Goal: Task Accomplishment & Management: Manage account settings

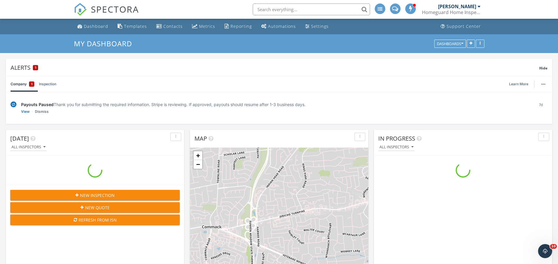
click at [38, 12] on nav "SPECTORA Manny Marinos Homeguard Home Inspections LLC Role: Inspector Dashboard…" at bounding box center [279, 9] width 558 height 19
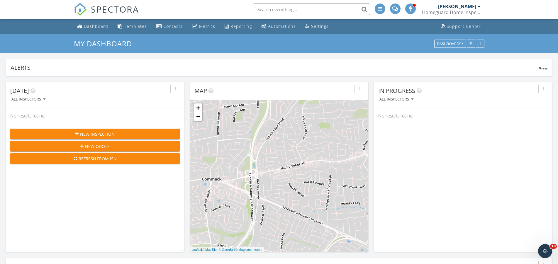
click at [87, 137] on span "New Inspection" at bounding box center [97, 134] width 35 height 6
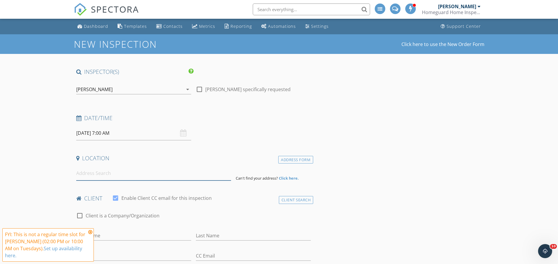
click at [88, 181] on input at bounding box center [153, 173] width 155 height 14
click at [92, 230] on icon at bounding box center [90, 232] width 4 height 5
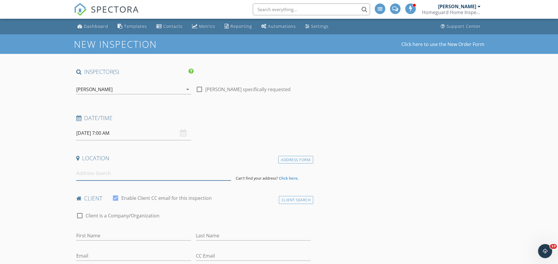
click at [94, 181] on input at bounding box center [153, 173] width 155 height 14
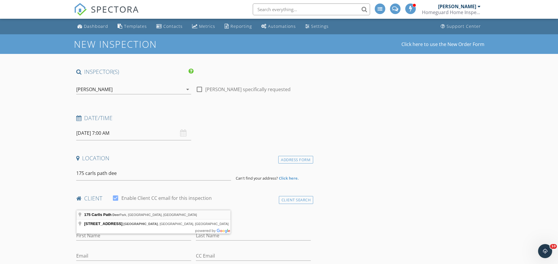
type input "175 Carlls Path, Deer Park, NY, USA"
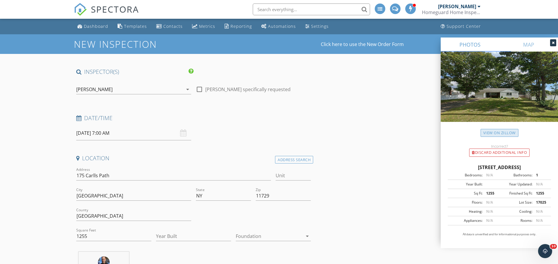
click at [482, 137] on link "View on Zillow" at bounding box center [500, 133] width 38 height 8
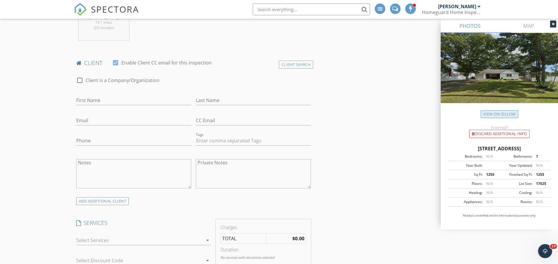
scroll to position [338, 0]
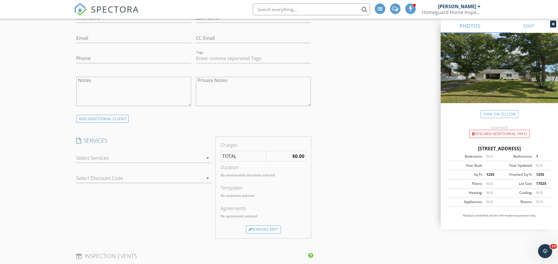
click at [118, 163] on div at bounding box center [139, 157] width 127 height 9
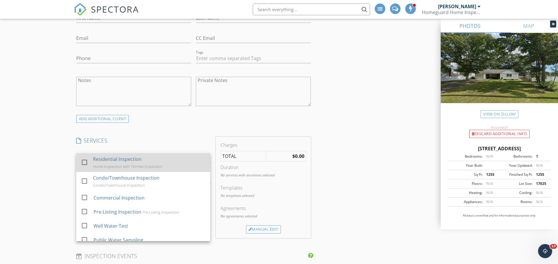
click at [82, 168] on div at bounding box center [85, 163] width 10 height 10
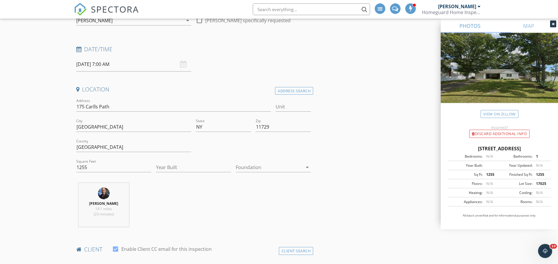
scroll to position [0, 0]
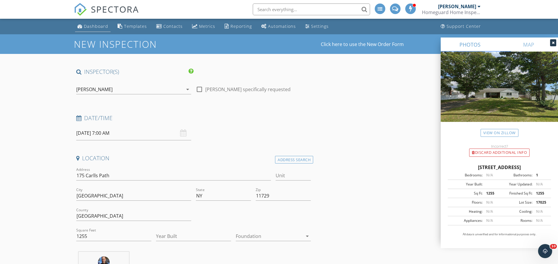
click at [94, 28] on div "Dashboard" at bounding box center [96, 26] width 24 height 6
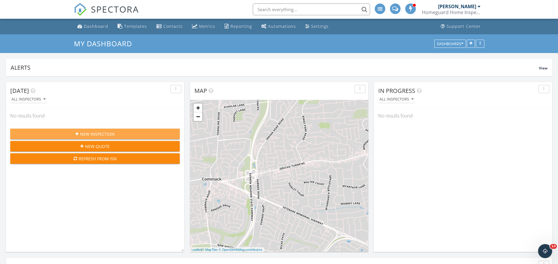
click at [88, 137] on span "New Inspection" at bounding box center [97, 134] width 35 height 6
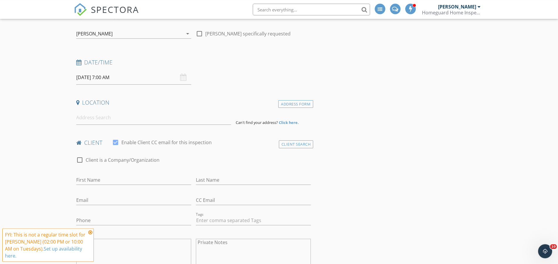
scroll to position [85, 0]
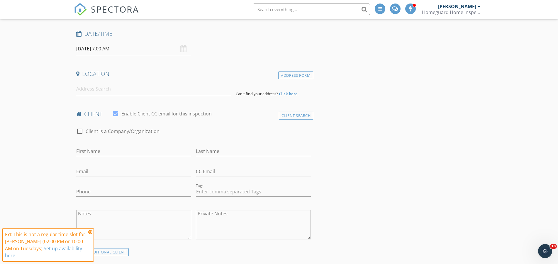
click at [182, 56] on div "09/30/2025 7:00 AM" at bounding box center [133, 49] width 115 height 14
click at [121, 56] on input "[DATE] 7:00 AM" at bounding box center [133, 49] width 115 height 14
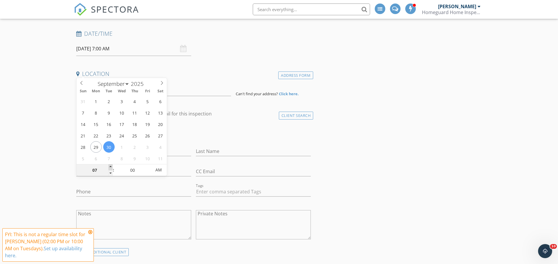
type input "08"
type input "09/30/2025 8:00 AM"
click at [112, 168] on span at bounding box center [111, 168] width 4 height 6
type input "09"
type input "09/30/2025 9:00 AM"
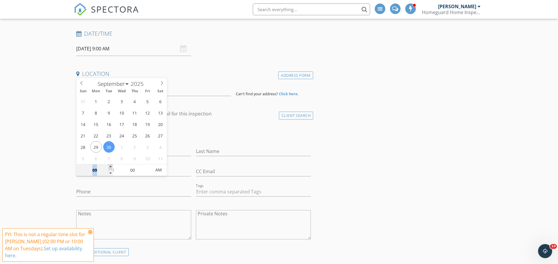
click at [112, 168] on span at bounding box center [111, 168] width 4 height 6
type input "10"
type input "09/30/2025 10:00 AM"
click at [112, 168] on span at bounding box center [111, 168] width 4 height 6
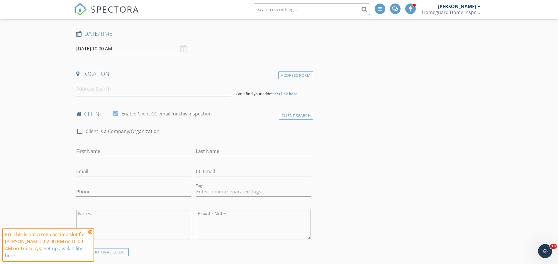
click at [97, 96] on input at bounding box center [153, 89] width 155 height 14
type input "6 Settlers Way, Setauket- East Setauket, NY, USA"
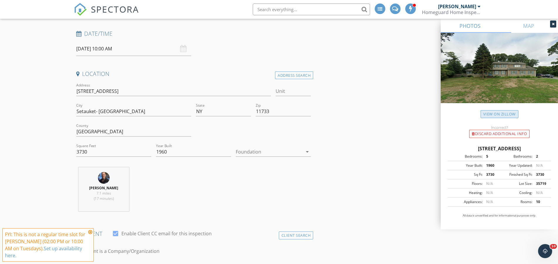
click at [482, 118] on link "View on Zillow" at bounding box center [500, 114] width 38 height 8
click at [248, 157] on div at bounding box center [269, 151] width 67 height 9
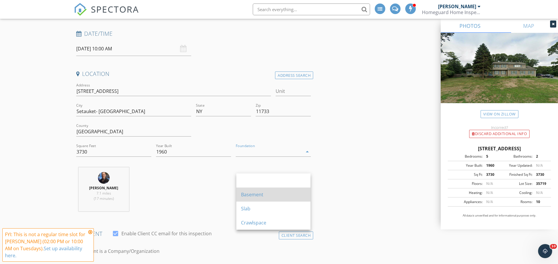
click at [252, 196] on div "Basement" at bounding box center [273, 194] width 65 height 7
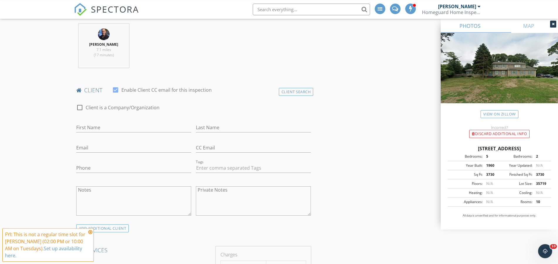
scroll to position [254, 0]
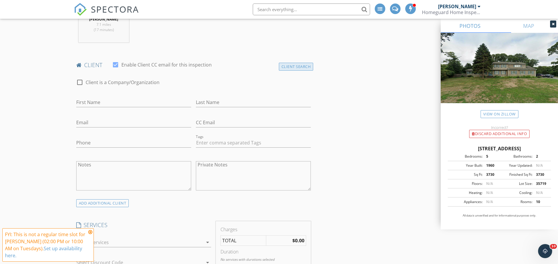
click at [286, 71] on div "Client Search" at bounding box center [296, 67] width 35 height 8
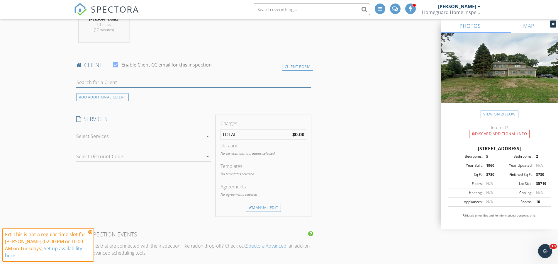
click at [101, 87] on input "text" at bounding box center [193, 83] width 235 height 10
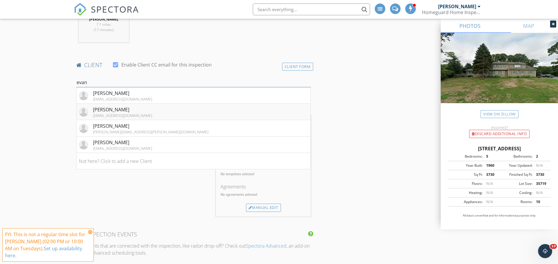
type input "evan"
click at [112, 113] on div "[PERSON_NAME]" at bounding box center [122, 109] width 59 height 7
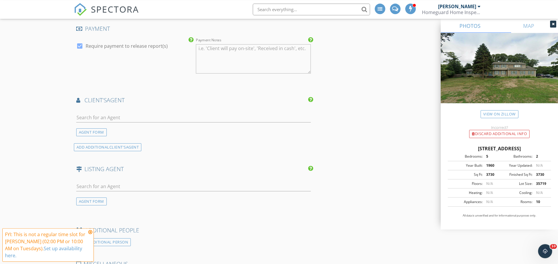
scroll to position [676, 0]
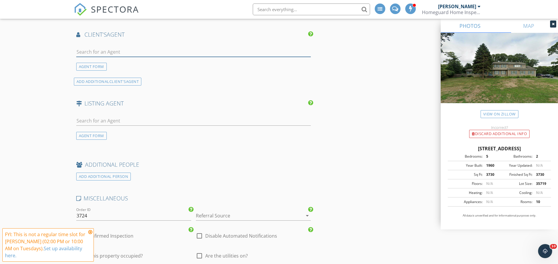
click at [84, 57] on input "text" at bounding box center [193, 52] width 235 height 10
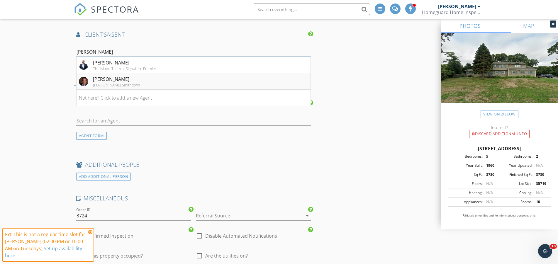
type input "rob sca"
click at [99, 83] on div "[PERSON_NAME]" at bounding box center [116, 79] width 47 height 7
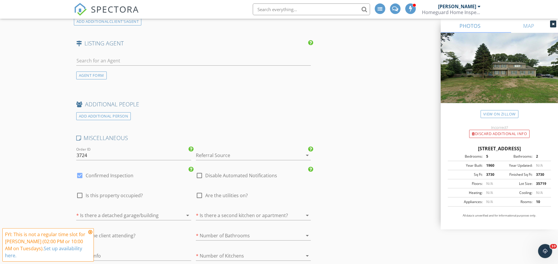
scroll to position [930, 0]
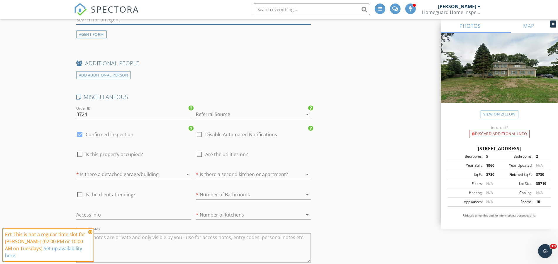
click at [91, 25] on input "text" at bounding box center [193, 20] width 235 height 10
paste input "Alexia N. Poulos"
click at [101, 25] on input "Alexia N. Poulos" at bounding box center [193, 20] width 235 height 10
type input "Alexia Poulos"
click at [82, 37] on img at bounding box center [83, 32] width 9 height 9
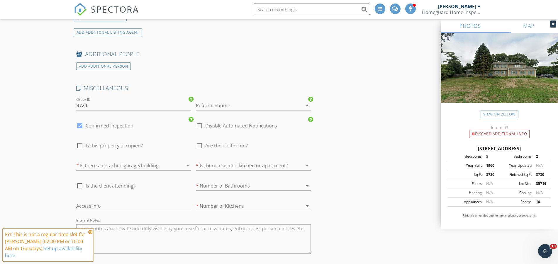
scroll to position [1183, 0]
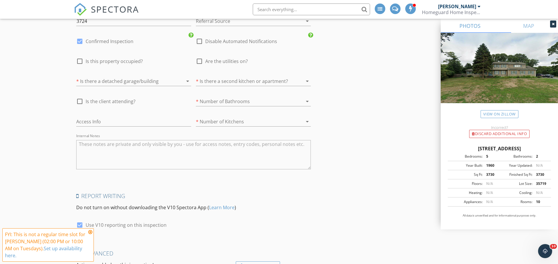
click at [237, 26] on div at bounding box center [245, 20] width 99 height 9
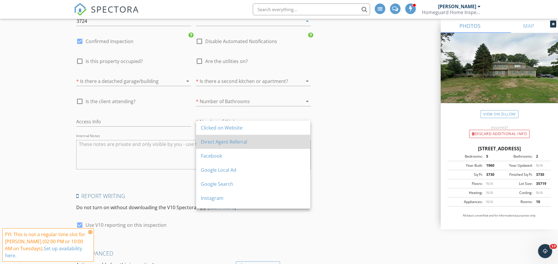
click at [219, 141] on div "Direct Agent Referral" at bounding box center [253, 142] width 105 height 7
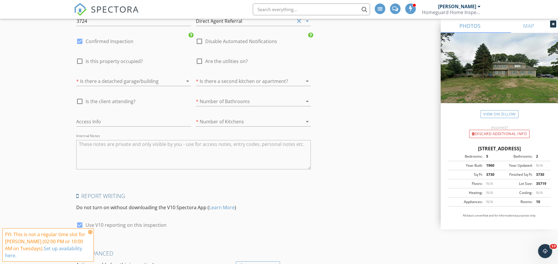
click at [80, 66] on div at bounding box center [80, 61] width 10 height 10
checkbox input "true"
click at [200, 66] on div at bounding box center [200, 61] width 10 height 10
checkbox input "true"
click at [140, 86] on div at bounding box center [125, 81] width 99 height 9
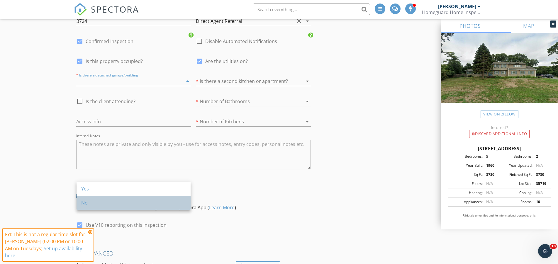
click at [121, 199] on div "No" at bounding box center [133, 203] width 105 height 14
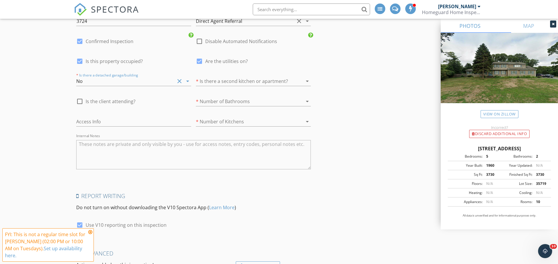
click at [234, 86] on div at bounding box center [245, 81] width 99 height 9
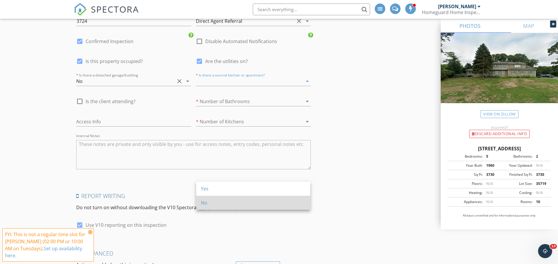
click at [225, 199] on div "No" at bounding box center [253, 203] width 105 height 14
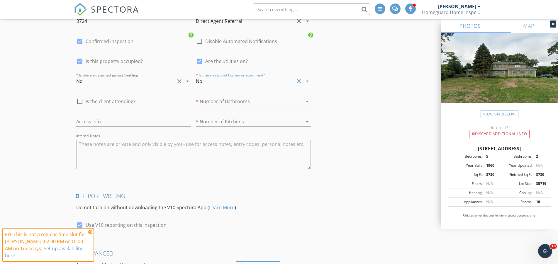
click at [104, 104] on span "Is the client attending?" at bounding box center [111, 102] width 50 height 6
checkbox input "true"
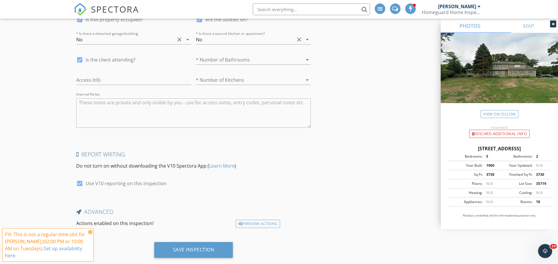
scroll to position [1268, 0]
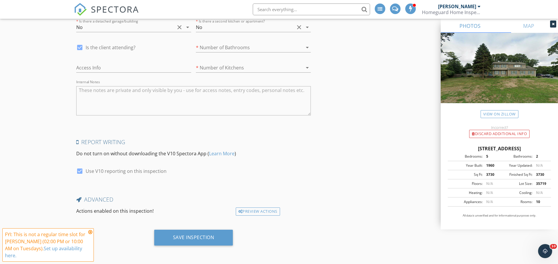
click at [219, 58] on div "* Number of Bathrooms arrow_drop_down" at bounding box center [253, 48] width 115 height 19
click at [217, 52] on div at bounding box center [245, 47] width 99 height 9
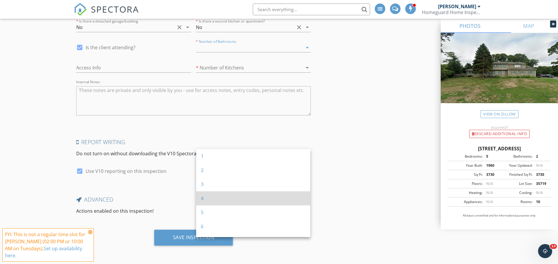
click at [209, 195] on div "4" at bounding box center [253, 198] width 105 height 7
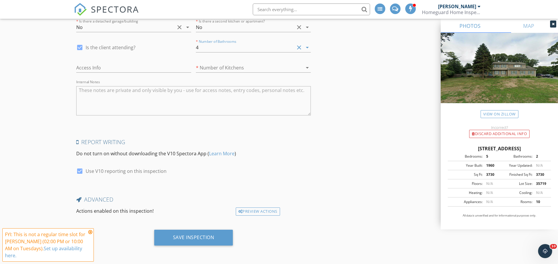
click at [210, 72] on div at bounding box center [245, 67] width 99 height 9
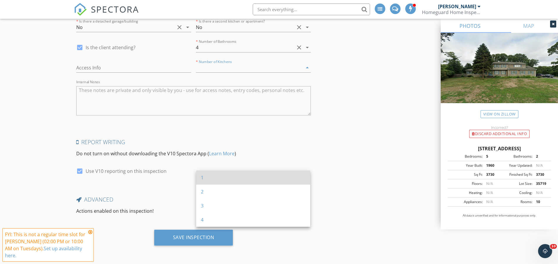
click at [206, 174] on div "1" at bounding box center [253, 177] width 105 height 7
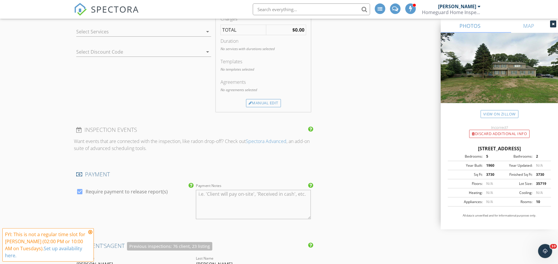
scroll to position [435, 0]
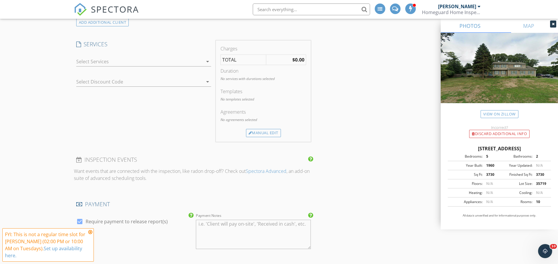
click at [96, 66] on div at bounding box center [139, 61] width 127 height 9
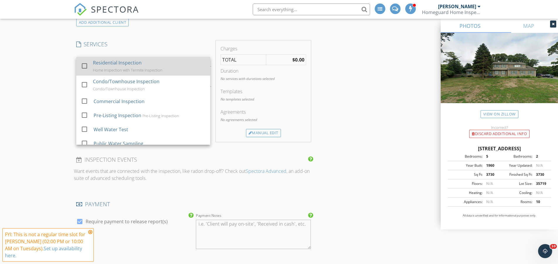
click at [90, 70] on div "check_box_outline_blank" at bounding box center [85, 66] width 9 height 7
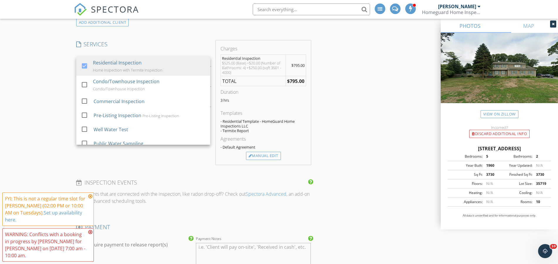
click at [92, 230] on icon at bounding box center [90, 232] width 4 height 5
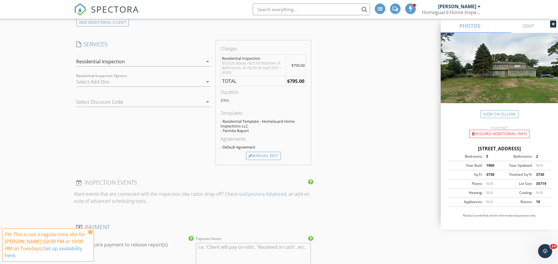
click at [92, 230] on icon at bounding box center [90, 232] width 4 height 5
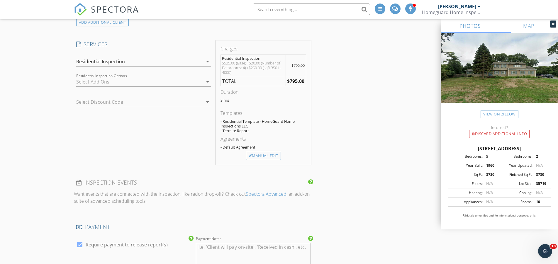
click at [208, 106] on icon "arrow_drop_down" at bounding box center [207, 102] width 7 height 7
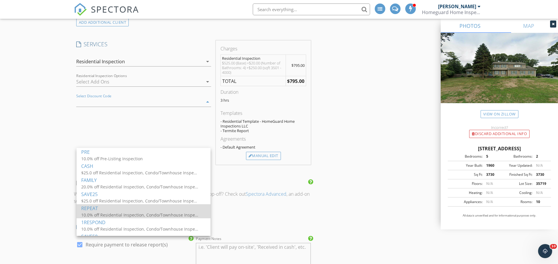
click at [109, 212] on div "10.0% off Residential Inspection, Condo/Townhouse Inspection, Commercial Inspec…" at bounding box center [139, 215] width 117 height 6
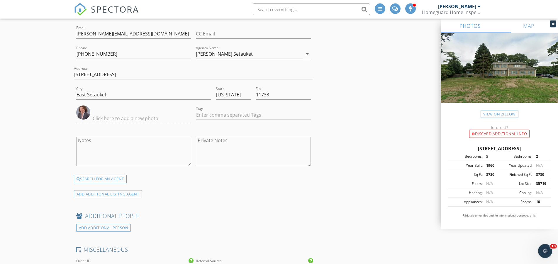
scroll to position [1411, 0]
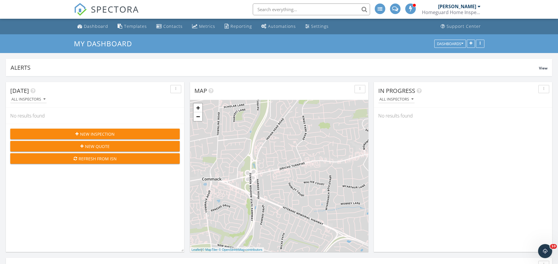
click at [478, 6] on div "[PERSON_NAME]" at bounding box center [459, 7] width 43 height 6
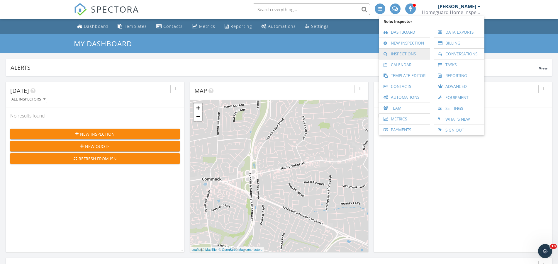
click at [400, 56] on link "Inspections" at bounding box center [404, 54] width 45 height 11
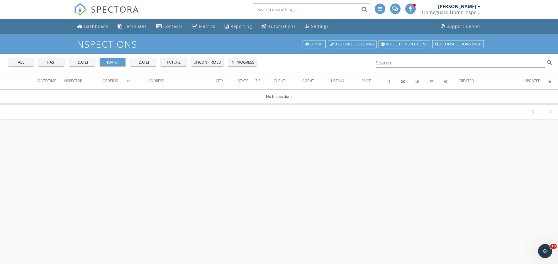
click at [25, 65] on div "all" at bounding box center [21, 63] width 21 height 6
click at [423, 68] on input "Search" at bounding box center [461, 63] width 170 height 10
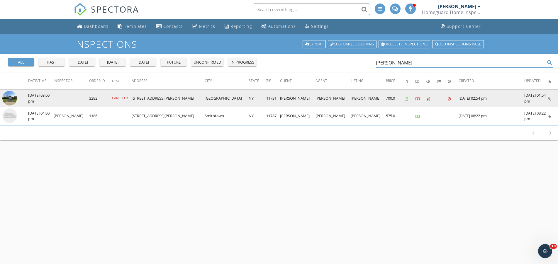
type input "[PERSON_NAME]"
click at [40, 107] on td "[DATE] 03:00 pm" at bounding box center [41, 98] width 26 height 18
click at [15, 105] on img at bounding box center [9, 98] width 15 height 15
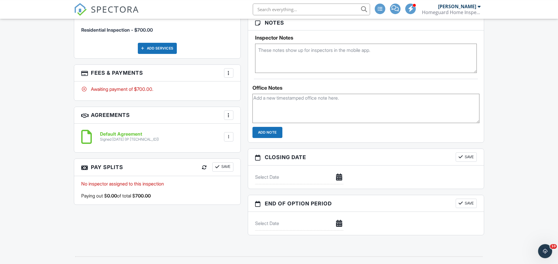
scroll to position [423, 0]
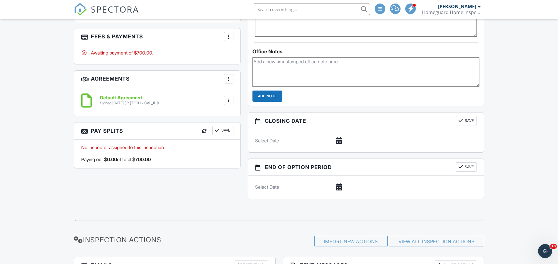
click at [175, 45] on h3 "Fees & Payments More Edit Fees & Payments Add Services View Invoice Paid In Full" at bounding box center [157, 36] width 166 height 17
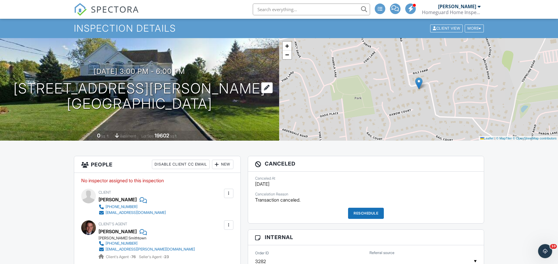
scroll to position [0, 0]
